Goal: Browse casually

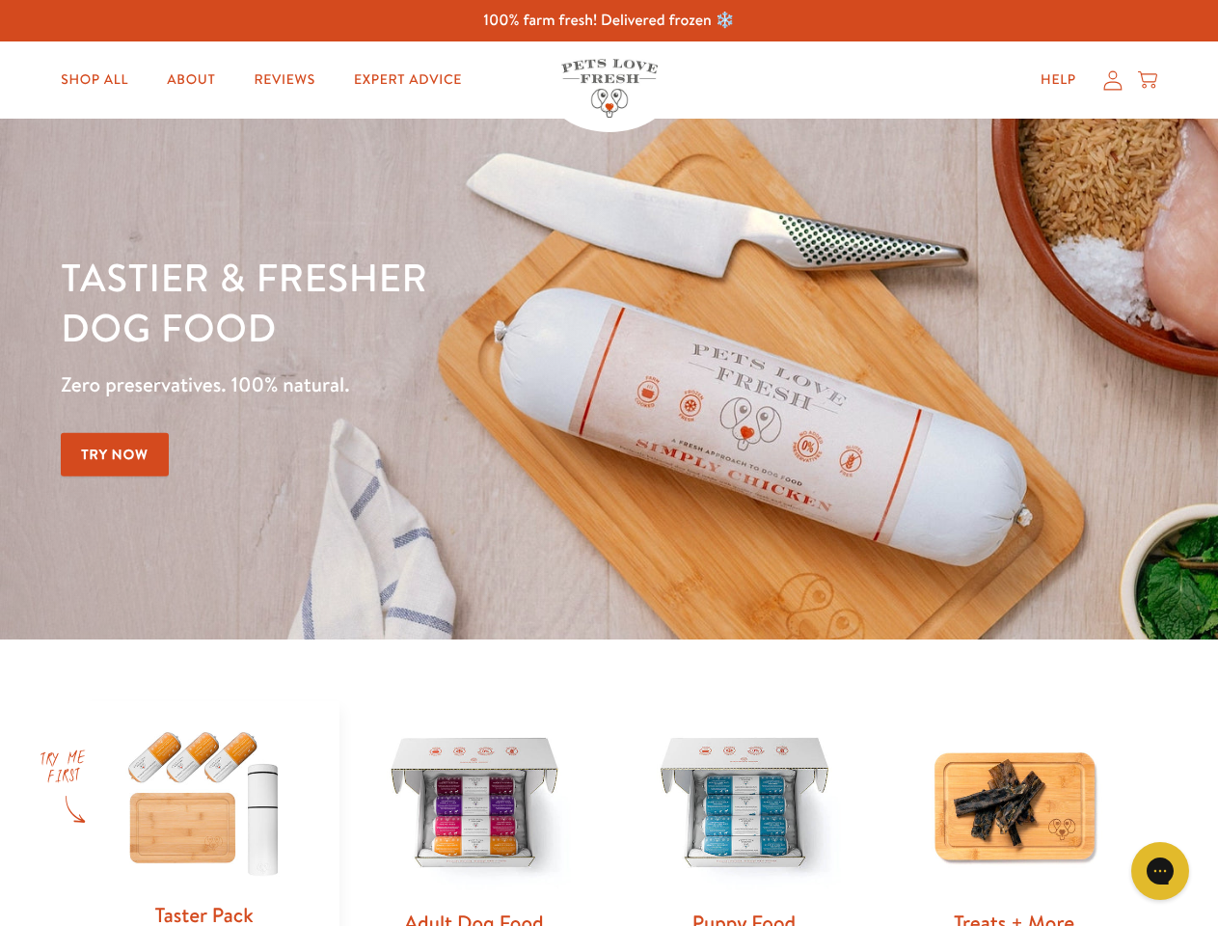
click at [608, 463] on div "Tastier & fresher dog food Zero preservatives. 100% natural. Try Now" at bounding box center [426, 379] width 731 height 255
click at [1160, 871] on icon "Gorgias live chat" at bounding box center [1159, 870] width 18 height 18
